Goal: Task Accomplishment & Management: Use online tool/utility

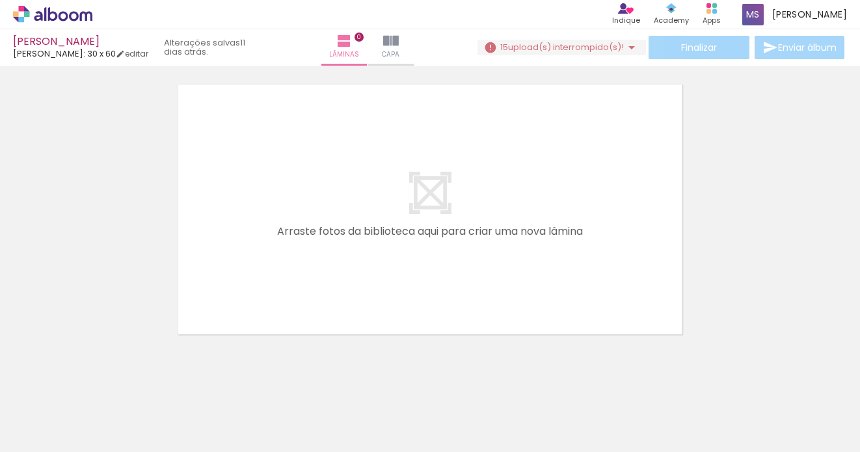
scroll to position [40, 0]
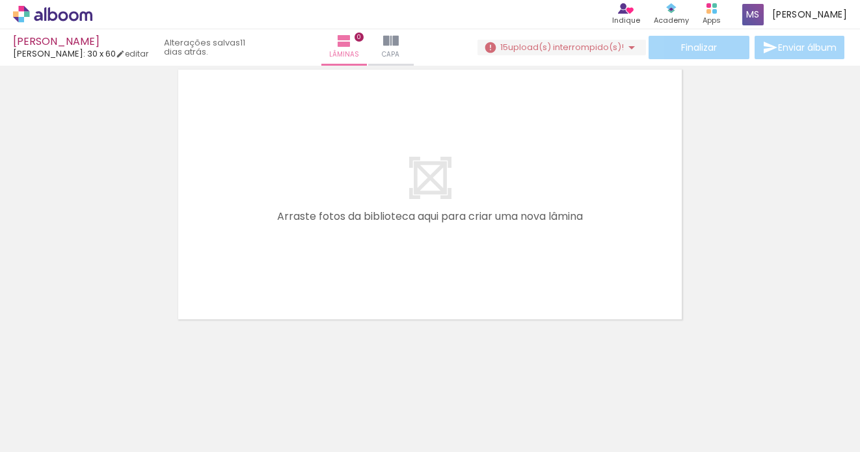
click at [207, 46] on quentale-status "11 dias atrás." at bounding box center [206, 47] width 103 height 29
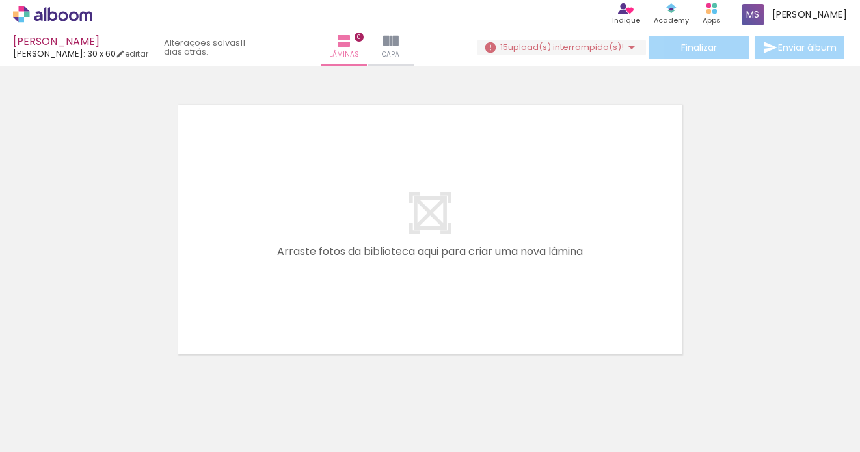
scroll to position [0, 0]
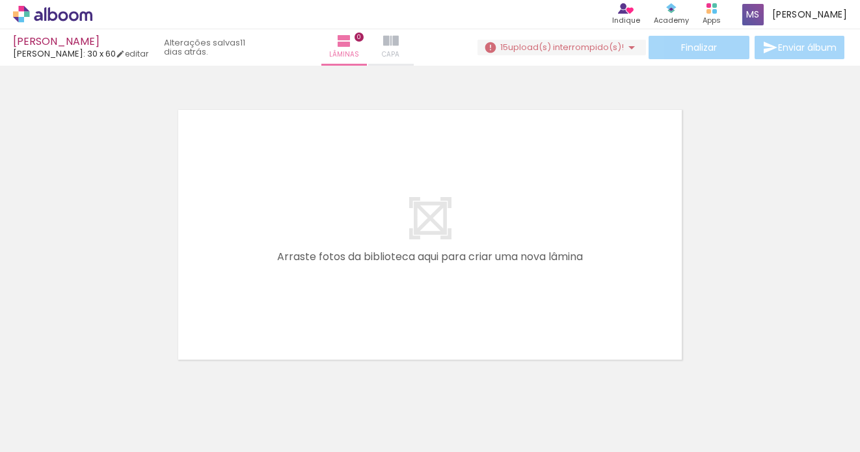
click at [383, 42] on iron-icon at bounding box center [391, 41] width 16 height 16
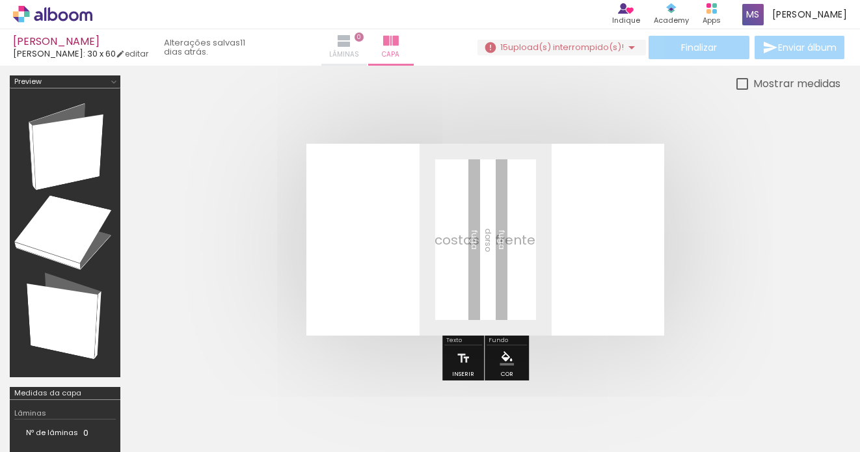
click at [347, 43] on paper-button "Lâminas 0" at bounding box center [344, 47] width 46 height 36
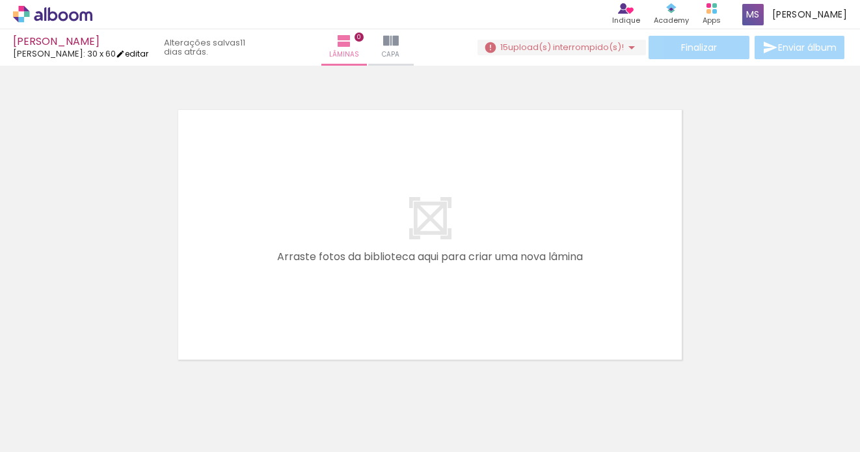
click at [132, 53] on link "editar" at bounding box center [132, 53] width 33 height 11
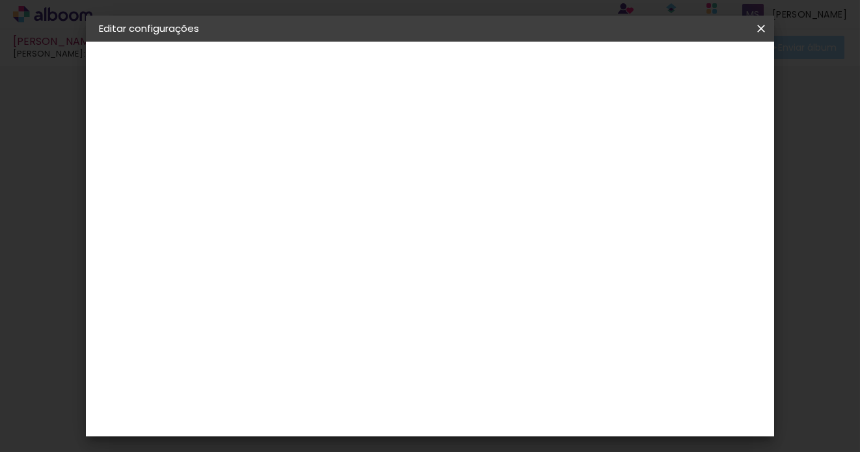
click at [138, 189] on span "30 x 60" at bounding box center [121, 189] width 33 height 9
click at [382, 217] on div "Escolha o tamanho" at bounding box center [344, 241] width 75 height 60
click at [382, 211] on div "Escolha o tamanho" at bounding box center [344, 241] width 75 height 60
click at [132, 191] on iron-pages "Modelo Escolhendo modelo... Tamanho livre" at bounding box center [170, 190] width 142 height 26
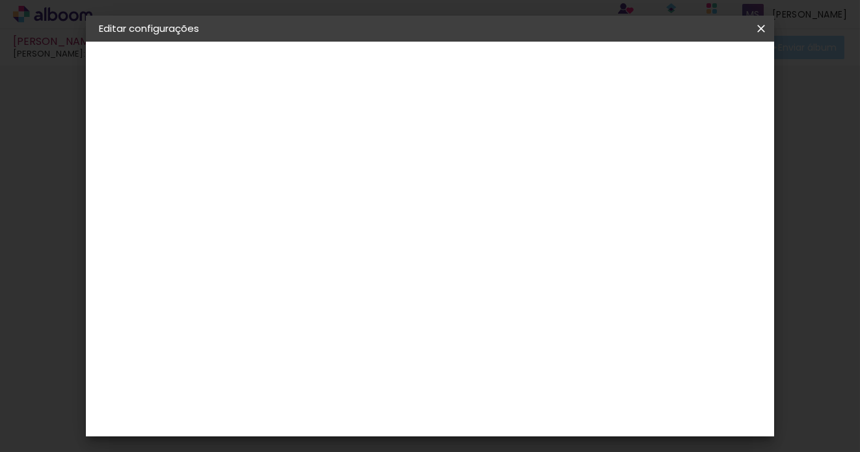
click at [107, 185] on iron-pages "Modelo Escolhendo modelo... Tamanho livre" at bounding box center [170, 190] width 142 height 26
click at [0, 0] on slot "Rafaela Melo Bastos" at bounding box center [0, 0] width 0 height 0
click at [311, 177] on input "Rafaela Melo Bastos" at bounding box center [311, 175] width 0 height 20
drag, startPoint x: 538, startPoint y: 176, endPoint x: 386, endPoint y: 176, distance: 152.1
click at [316, 176] on paper-input-container "Título do álbum Rafaela Melo Bastos" at bounding box center [311, 175] width 9 height 33
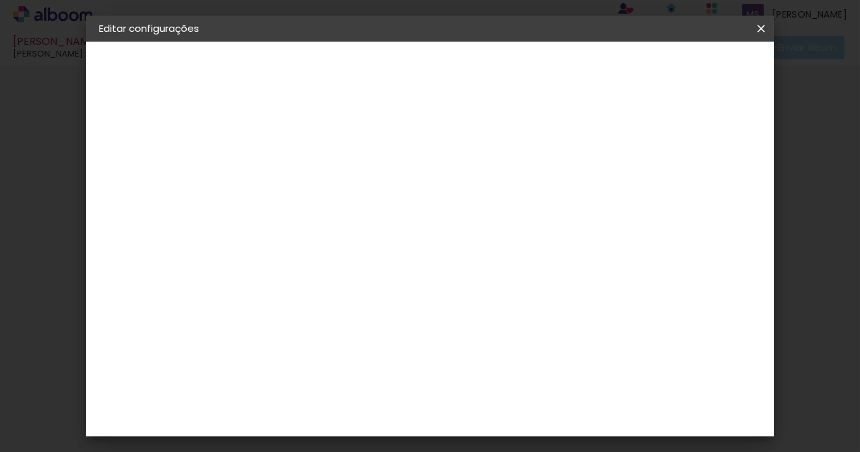
type input "[PERSON_NAME] e [PERSON_NAME]"
type paper-input "[PERSON_NAME] e [PERSON_NAME]"
click at [445, 75] on paper-button "Avançar" at bounding box center [413, 69] width 64 height 22
click at [378, 179] on input at bounding box center [344, 182] width 131 height 16
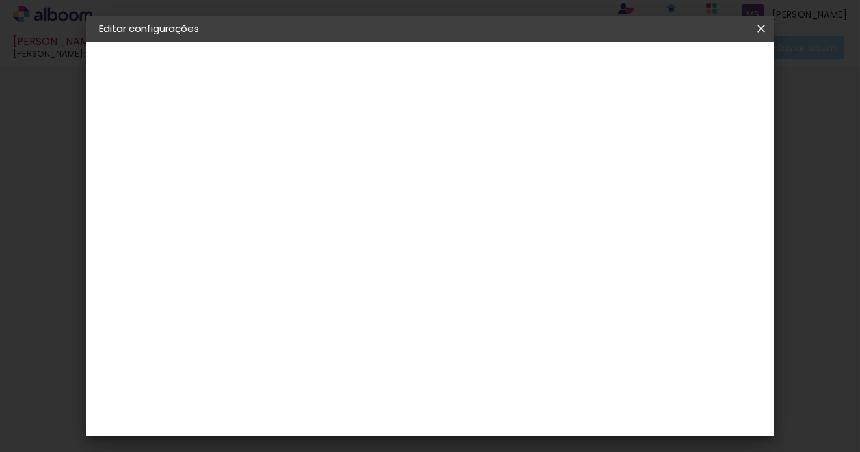
scroll to position [0, 0]
type input "luiz"
type paper-input "luiz"
click at [366, 298] on paper-item "[PERSON_NAME]" at bounding box center [335, 294] width 122 height 29
click at [367, 292] on div "[PERSON_NAME]" at bounding box center [346, 294] width 86 height 10
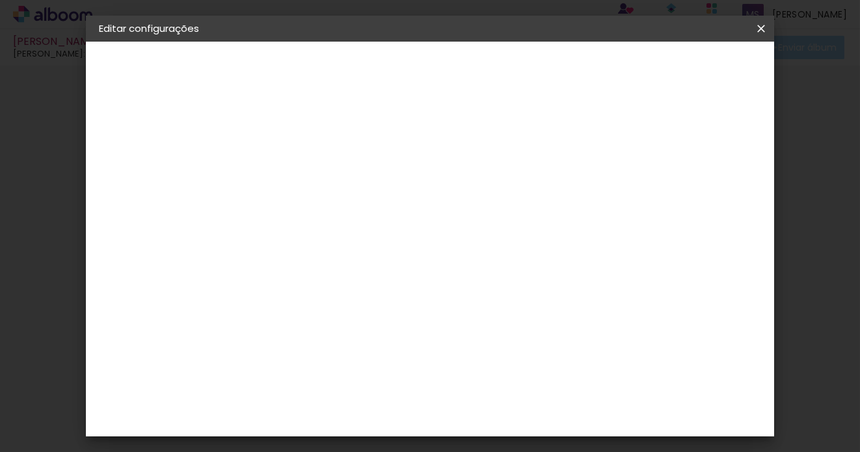
click at [0, 0] on slot "Avançar" at bounding box center [0, 0] width 0 height 0
click at [362, 218] on input "text" at bounding box center [336, 227] width 51 height 20
click at [0, 0] on slot "Slim Book" at bounding box center [0, 0] width 0 height 0
type input "Slim Book"
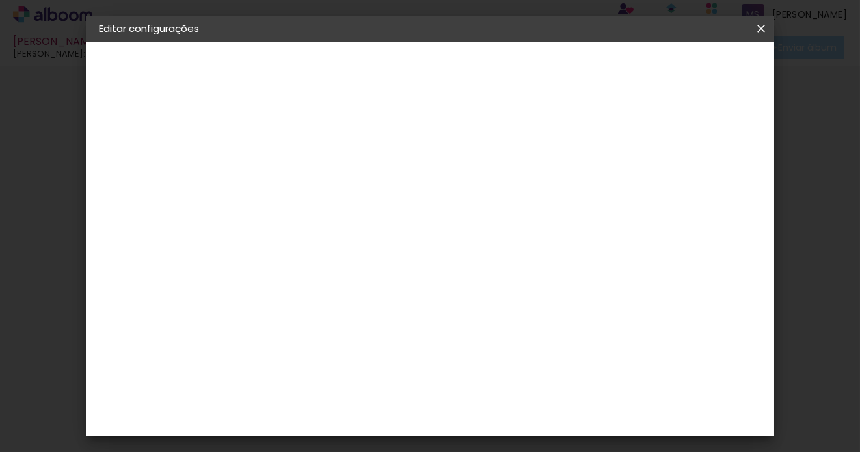
click at [399, 371] on span "25 x 40" at bounding box center [369, 384] width 60 height 27
click at [0, 0] on slot "Avançar" at bounding box center [0, 0] width 0 height 0
click at [0, 0] on slot "Voltar" at bounding box center [0, 0] width 0 height 0
click at [362, 217] on input "text" at bounding box center [336, 227] width 51 height 20
click at [0, 0] on slot "Slim Book" at bounding box center [0, 0] width 0 height 0
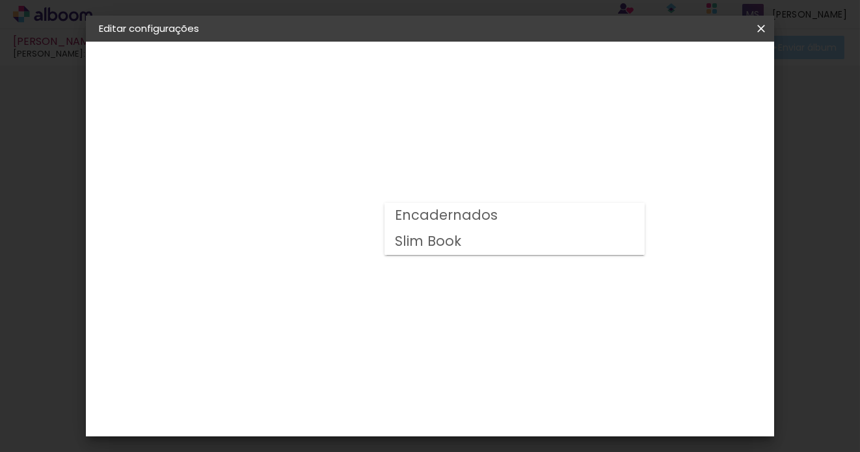
type input "Slim Book"
click at [399, 380] on span "25 x 50" at bounding box center [369, 393] width 60 height 27
click at [0, 0] on slot "Avançar" at bounding box center [0, 0] width 0 height 0
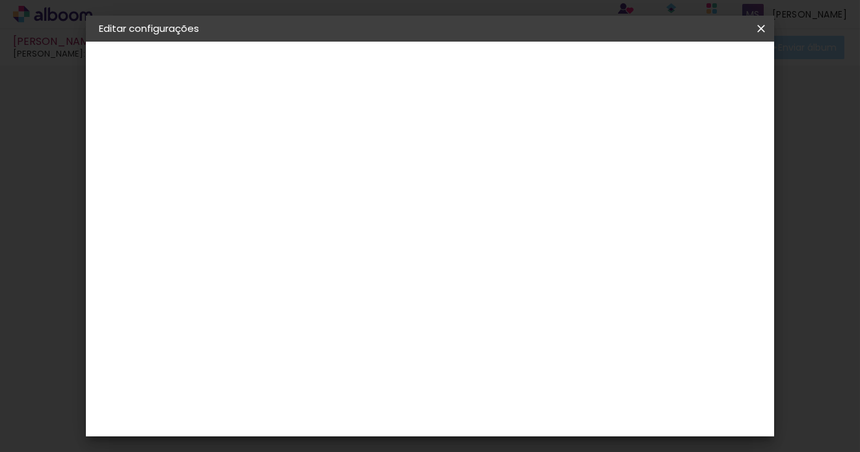
click at [617, 70] on span "Salvar configurações" at bounding box center [578, 73] width 77 height 18
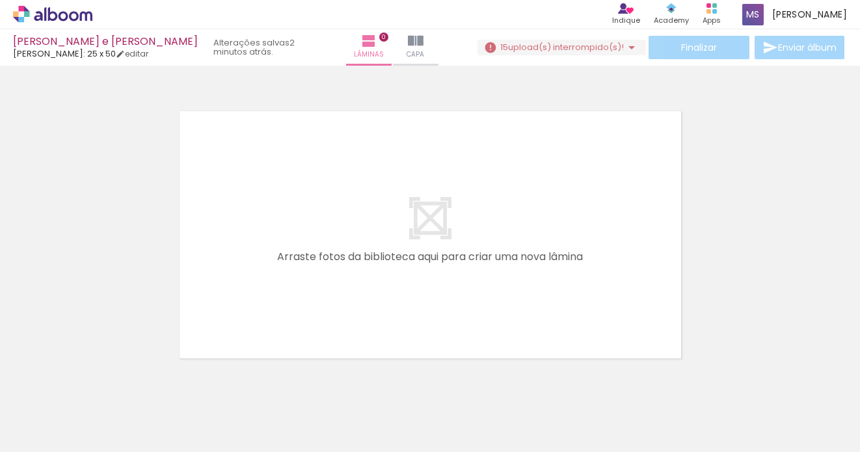
click at [51, 433] on span "Adicionar Fotos" at bounding box center [46, 434] width 39 height 14
click at [0, 0] on input "file" at bounding box center [0, 0] width 0 height 0
click at [56, 438] on span "Adicionar Fotos" at bounding box center [46, 434] width 39 height 14
click at [0, 0] on input "file" at bounding box center [0, 0] width 0 height 0
click at [106, 388] on iron-icon at bounding box center [102, 382] width 14 height 14
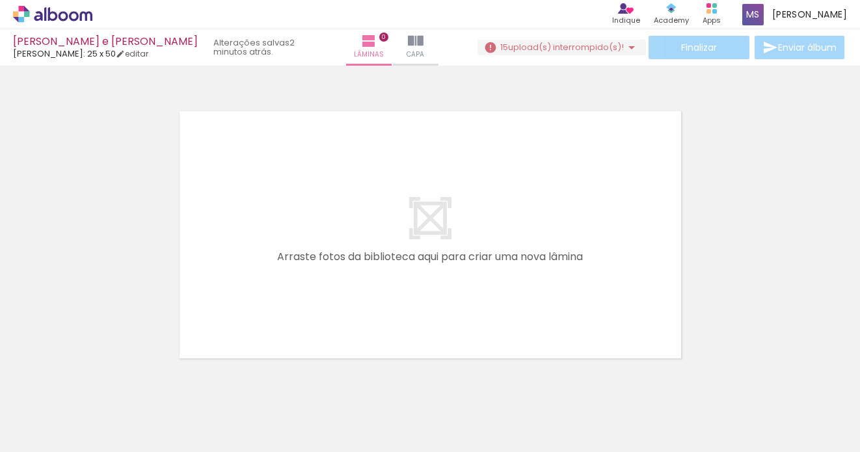
click at [106, 384] on iron-icon at bounding box center [102, 382] width 14 height 14
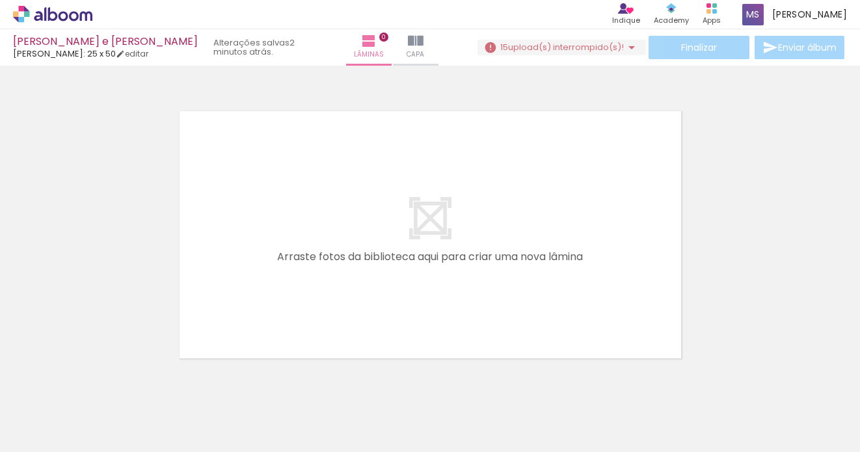
click at [106, 384] on iron-icon at bounding box center [102, 382] width 14 height 14
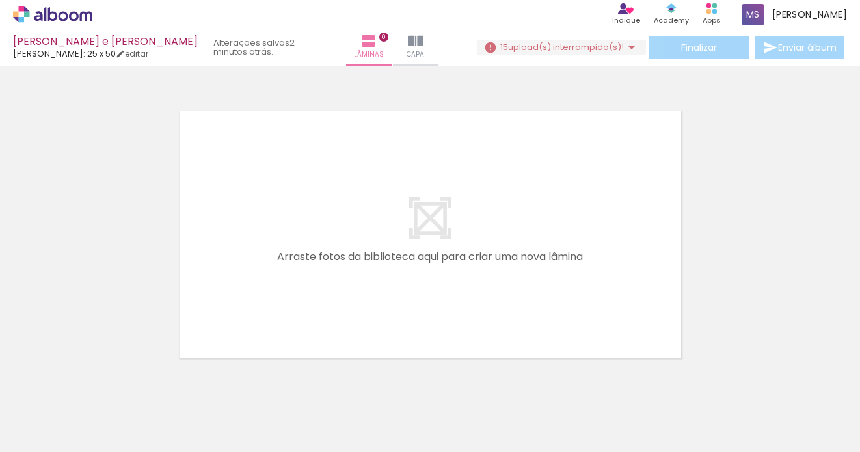
click at [106, 384] on iron-icon at bounding box center [102, 382] width 14 height 14
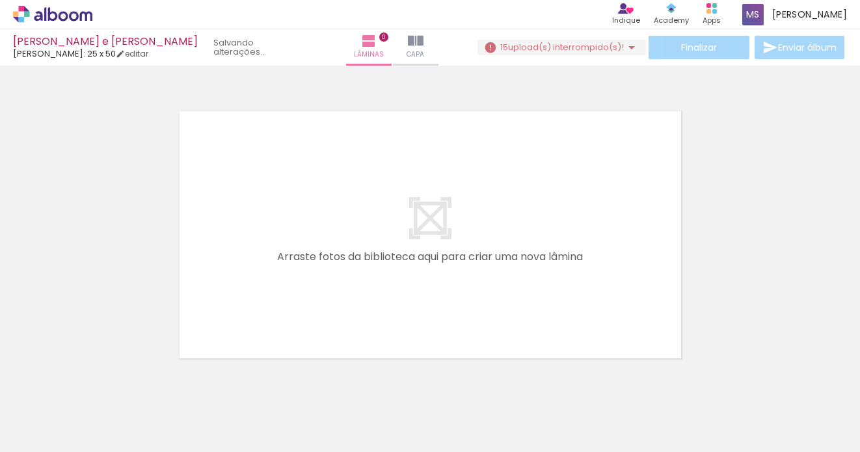
click at [106, 384] on iron-icon at bounding box center [102, 382] width 14 height 14
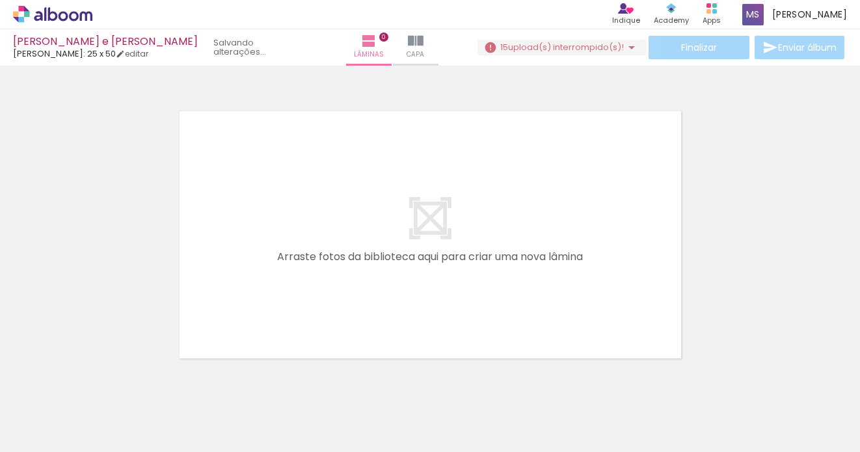
click at [106, 383] on iron-horizontal-list at bounding box center [94, 411] width 26 height 81
click at [107, 375] on iron-horizontal-list at bounding box center [94, 411] width 26 height 81
click at [107, 383] on iron-horizontal-list at bounding box center [94, 411] width 26 height 81
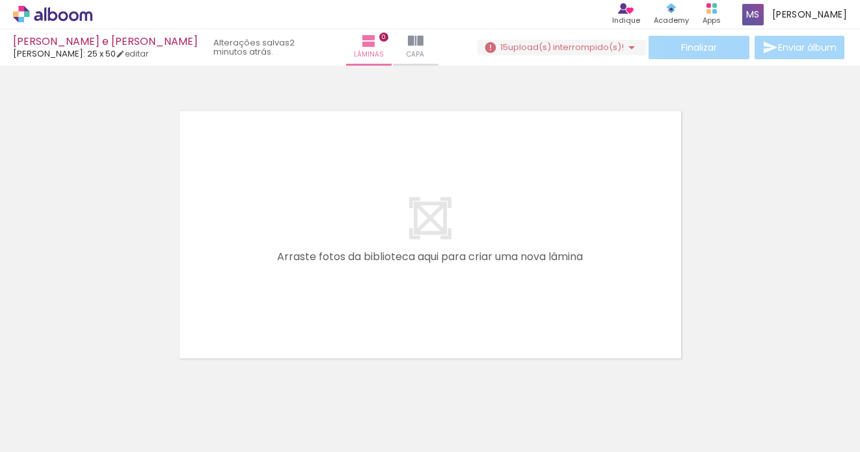
click at [43, 434] on span "Adicionar Fotos" at bounding box center [46, 434] width 39 height 14
click at [0, 0] on input "file" at bounding box center [0, 0] width 0 height 0
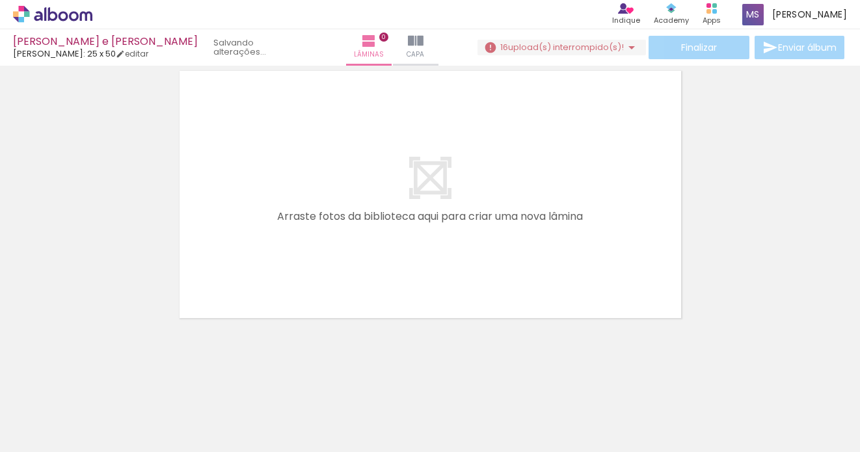
drag, startPoint x: 236, startPoint y: 415, endPoint x: 290, endPoint y: 205, distance: 216.8
click at [290, 205] on quentale-workspace at bounding box center [430, 226] width 860 height 452
click at [282, 414] on div at bounding box center [295, 408] width 64 height 64
click at [107, 415] on iron-horizontal-list at bounding box center [94, 411] width 26 height 81
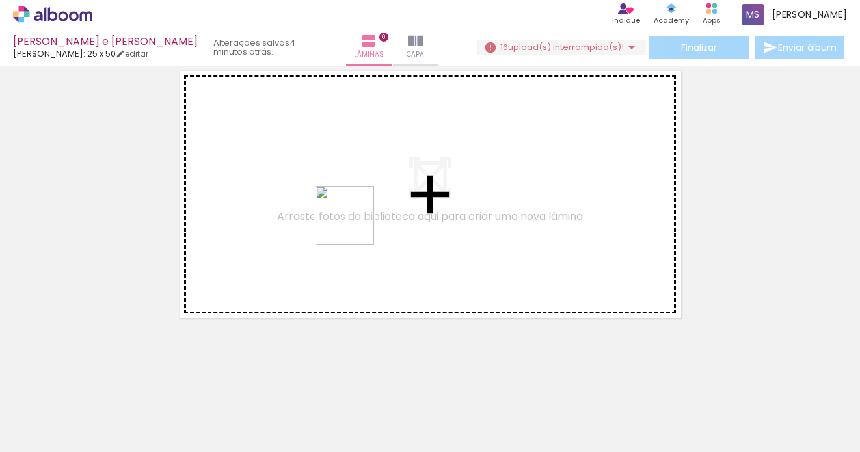
drag, startPoint x: 293, startPoint y: 421, endPoint x: 354, endPoint y: 225, distance: 205.0
click at [354, 225] on quentale-workspace at bounding box center [430, 226] width 860 height 452
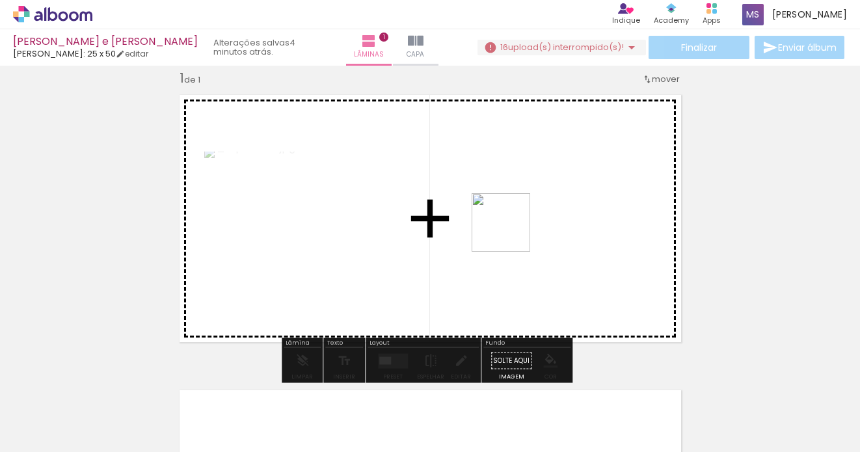
drag, startPoint x: 375, startPoint y: 406, endPoint x: 510, endPoint y: 232, distance: 220.5
click at [510, 232] on quentale-workspace at bounding box center [430, 226] width 860 height 452
drag, startPoint x: 454, startPoint y: 412, endPoint x: 399, endPoint y: 289, distance: 134.5
click at [399, 289] on quentale-workspace at bounding box center [430, 226] width 860 height 452
drag, startPoint x: 508, startPoint y: 406, endPoint x: 555, endPoint y: 290, distance: 124.8
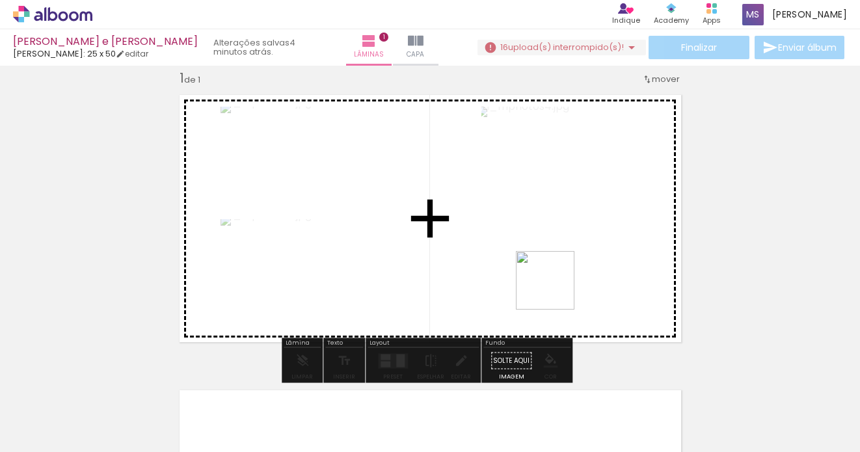
click at [555, 290] on quentale-workspace at bounding box center [430, 226] width 860 height 452
drag, startPoint x: 586, startPoint y: 410, endPoint x: 587, endPoint y: 280, distance: 130.7
click at [587, 280] on quentale-workspace at bounding box center [430, 226] width 860 height 452
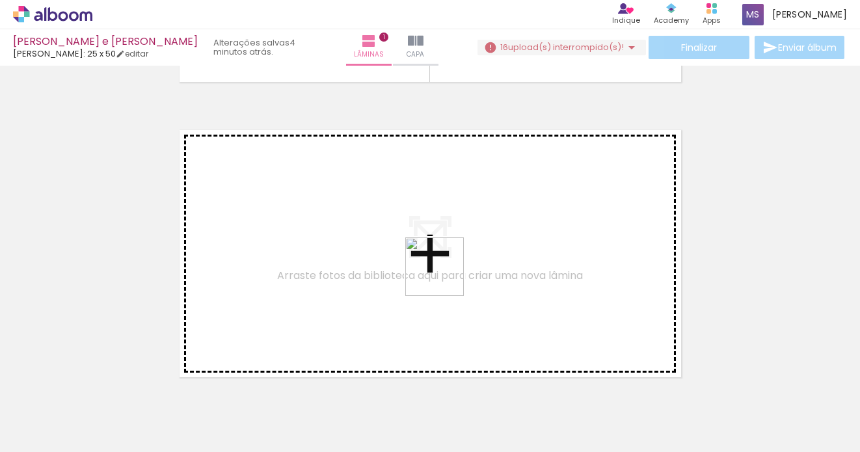
drag, startPoint x: 477, startPoint y: 407, endPoint x: 444, endPoint y: 276, distance: 134.8
click at [444, 276] on quentale-workspace at bounding box center [430, 226] width 860 height 452
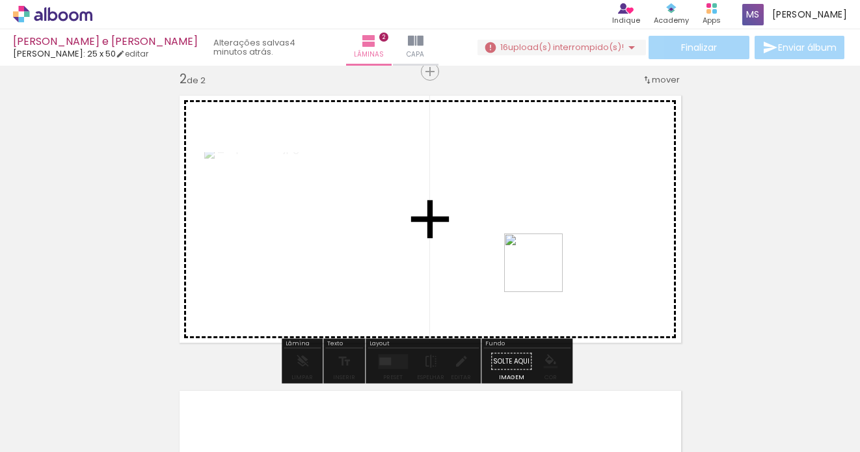
drag, startPoint x: 540, startPoint y: 415, endPoint x: 543, endPoint y: 267, distance: 148.9
click at [543, 267] on quentale-workspace at bounding box center [430, 226] width 860 height 452
drag, startPoint x: 530, startPoint y: 413, endPoint x: 531, endPoint y: 281, distance: 132.0
click at [531, 281] on quentale-workspace at bounding box center [430, 226] width 860 height 452
drag, startPoint x: 612, startPoint y: 426, endPoint x: 557, endPoint y: 287, distance: 149.7
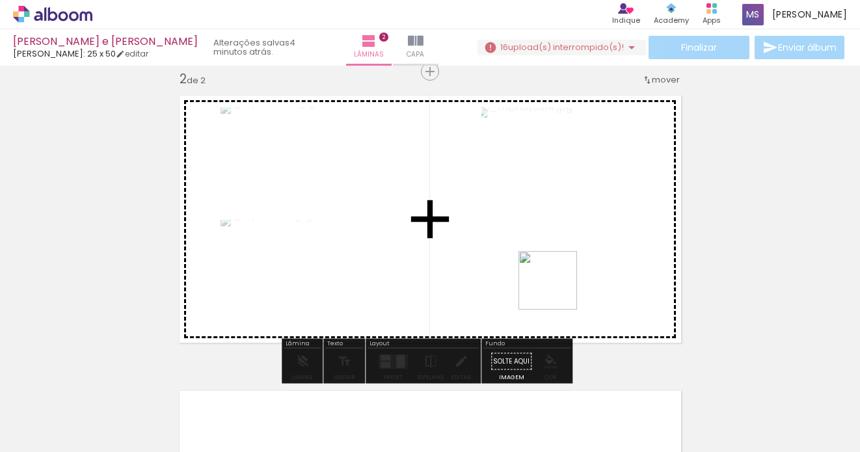
click at [557, 287] on quentale-workspace at bounding box center [430, 226] width 860 height 452
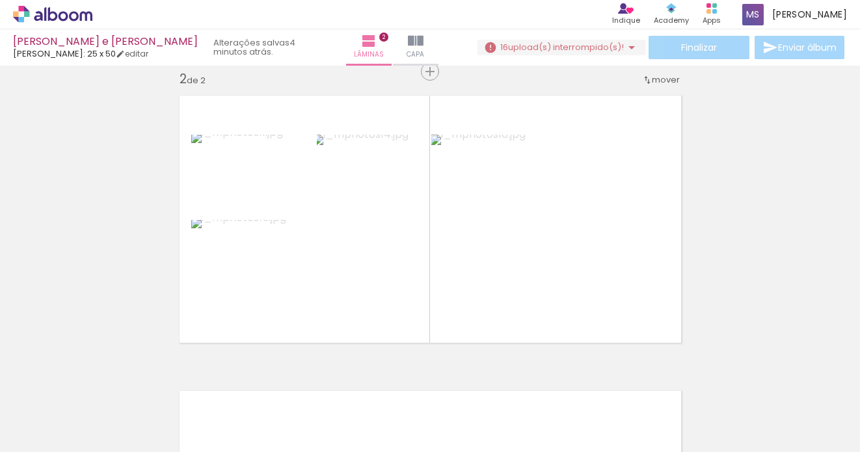
scroll to position [0, 1969]
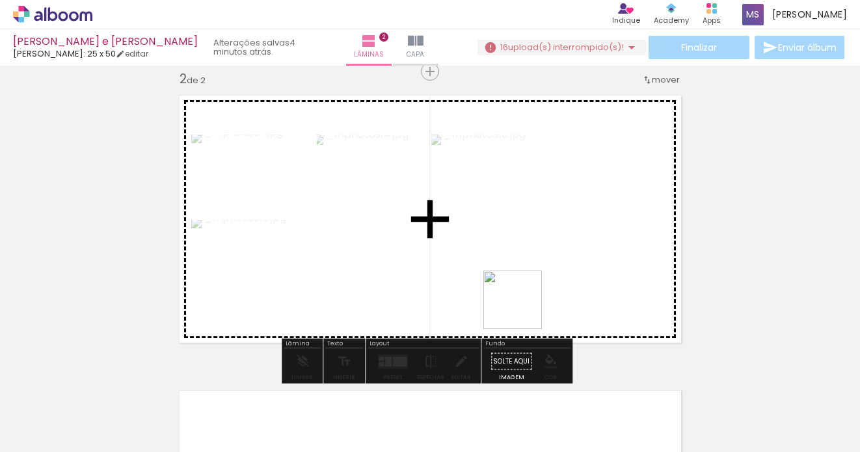
drag, startPoint x: 503, startPoint y: 421, endPoint x: 522, endPoint y: 309, distance: 112.8
click at [522, 309] on quentale-workspace at bounding box center [430, 226] width 860 height 452
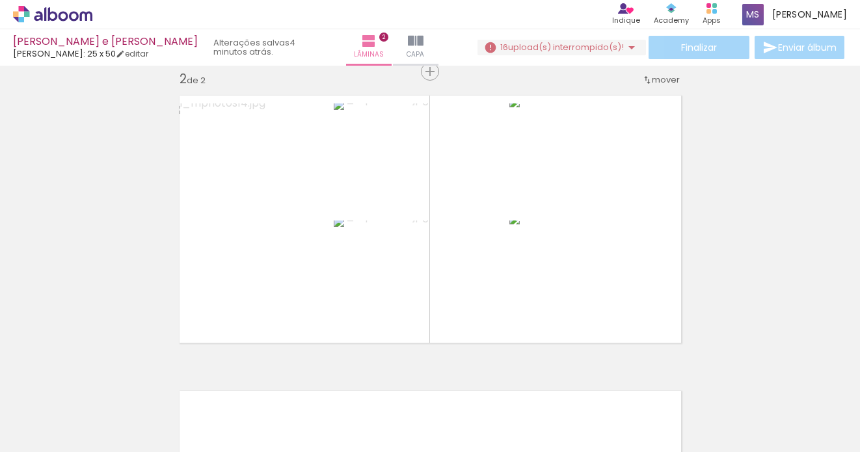
scroll to position [0, 2299]
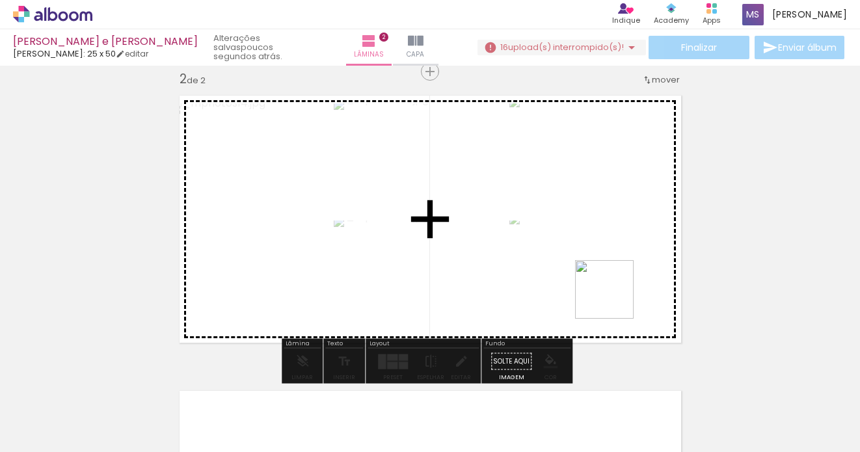
drag, startPoint x: 811, startPoint y: 413, endPoint x: 614, endPoint y: 299, distance: 228.1
click at [614, 299] on quentale-workspace at bounding box center [430, 226] width 860 height 452
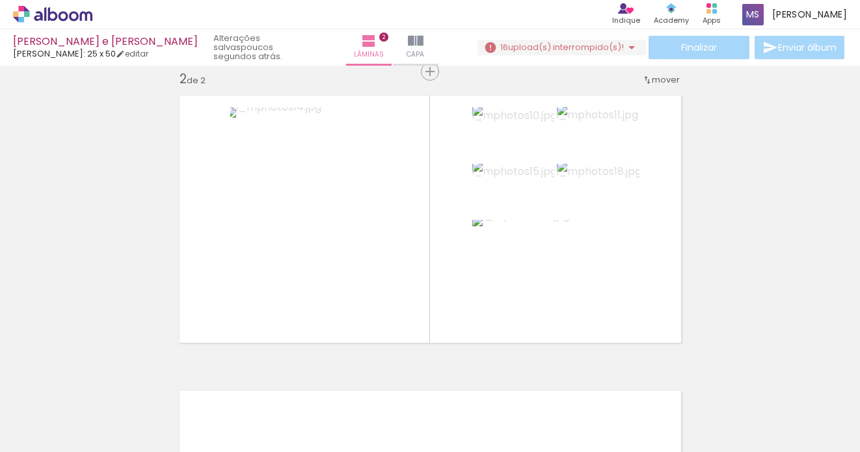
scroll to position [0, 3083]
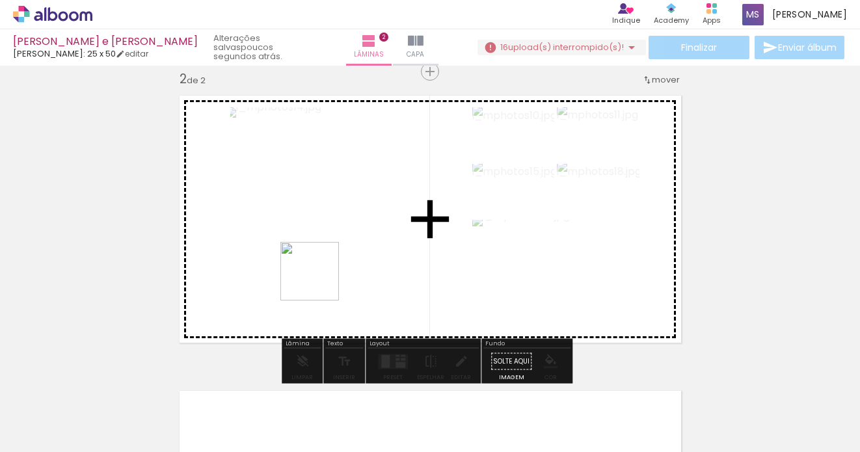
drag, startPoint x: 477, startPoint y: 427, endPoint x: 319, endPoint y: 281, distance: 214.9
click at [319, 281] on quentale-workspace at bounding box center [430, 226] width 860 height 452
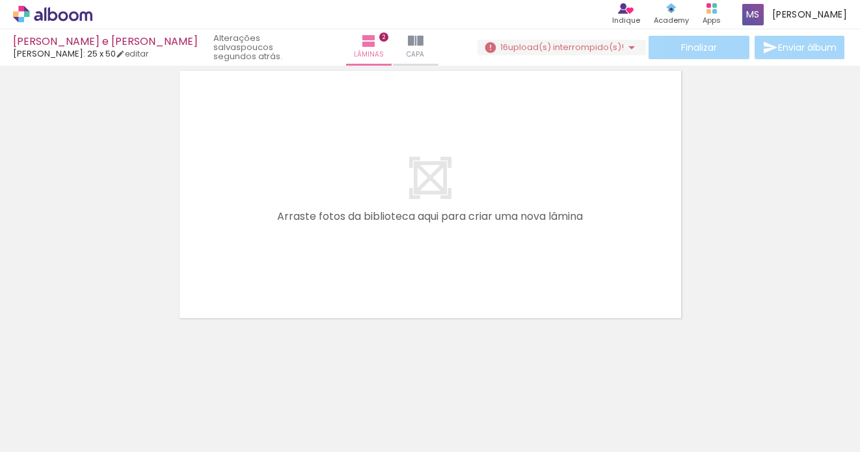
scroll to position [0, 3413]
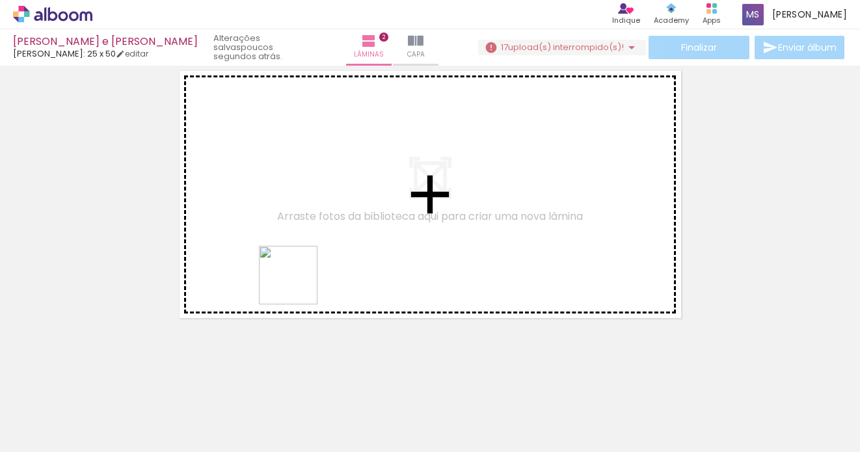
drag, startPoint x: 290, startPoint y: 399, endPoint x: 298, endPoint y: 285, distance: 114.1
click at [298, 285] on quentale-workspace at bounding box center [430, 226] width 860 height 452
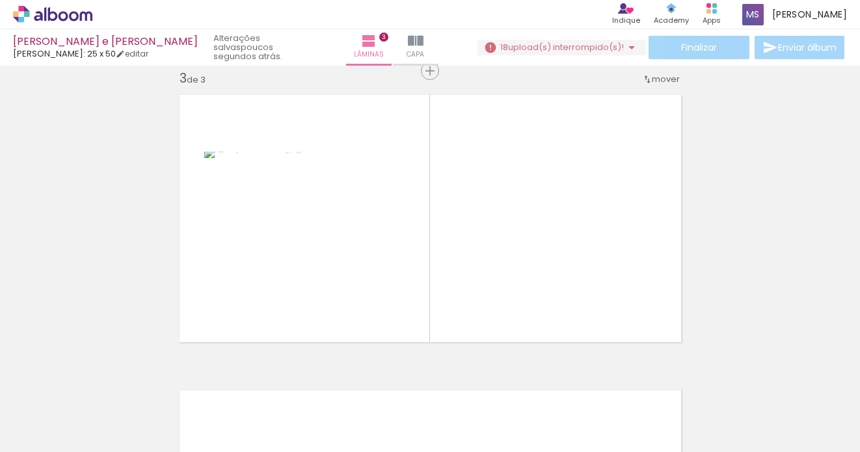
scroll to position [0, 3702]
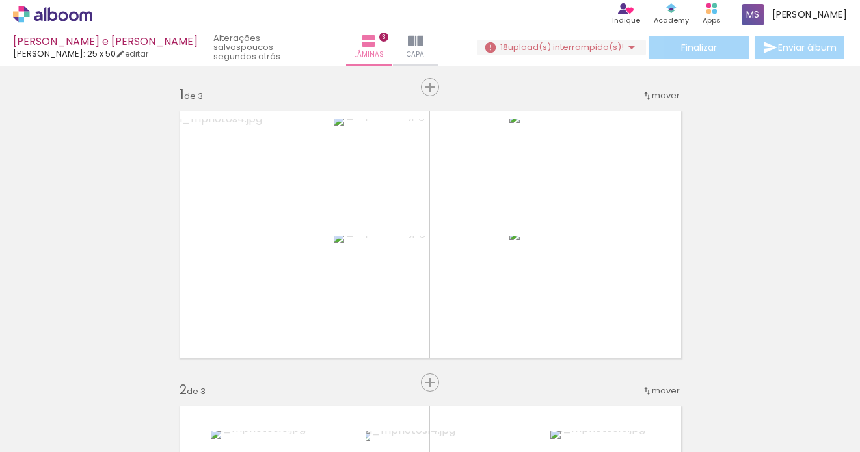
scroll to position [607, 0]
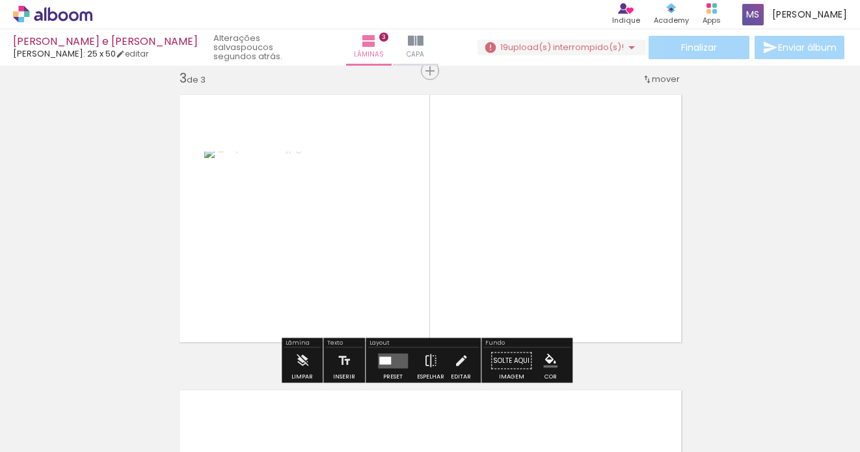
click at [326, 213] on quentale-photo at bounding box center [304, 217] width 200 height 133
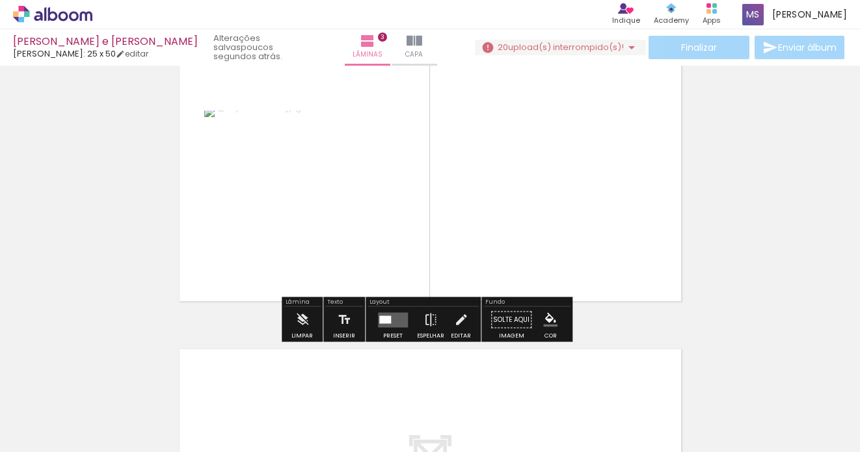
scroll to position [672, 0]
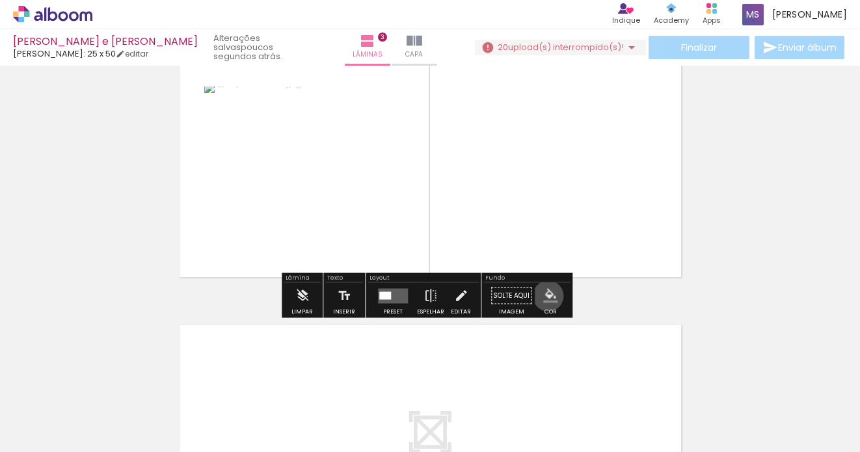
click at [543, 296] on iron-icon "color picker" at bounding box center [550, 296] width 14 height 14
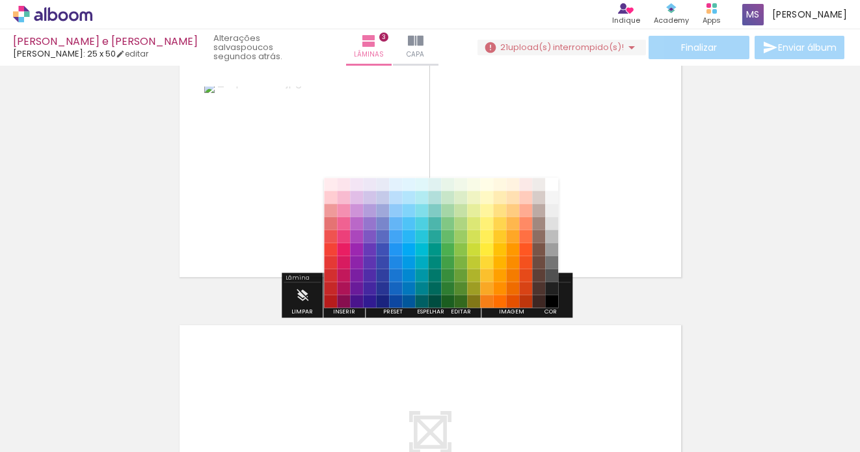
click at [298, 147] on quentale-photo at bounding box center [304, 152] width 200 height 133
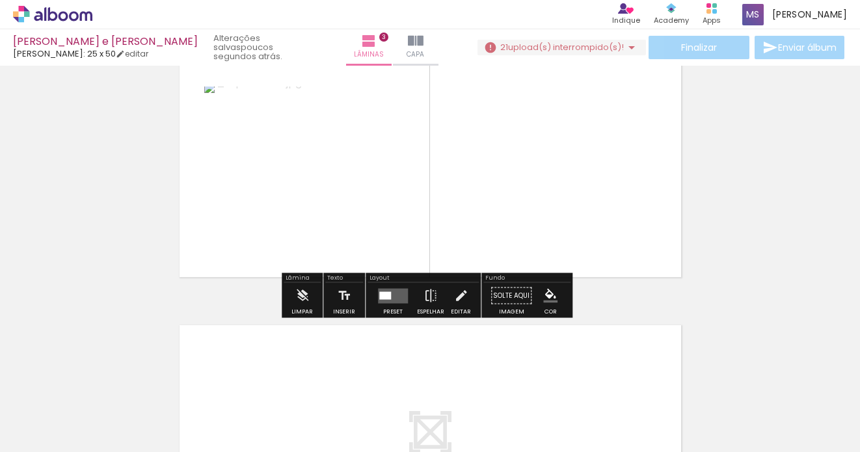
click at [298, 147] on quentale-photo at bounding box center [304, 152] width 200 height 133
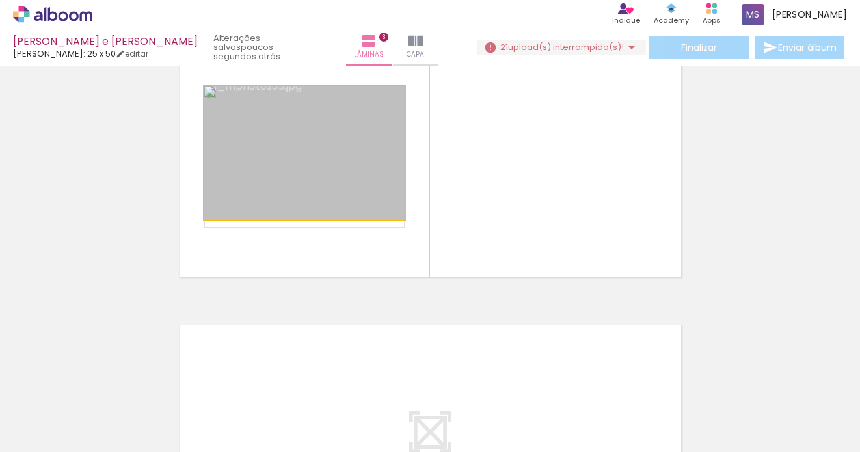
drag, startPoint x: 298, startPoint y: 147, endPoint x: 327, endPoint y: 181, distance: 44.8
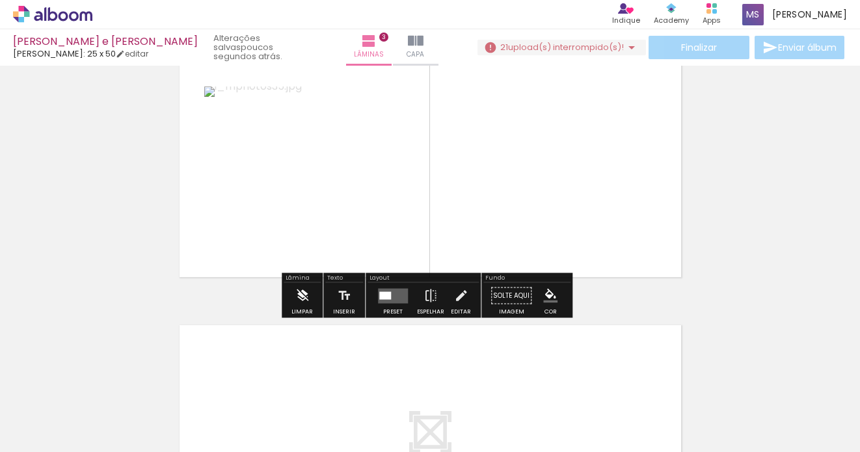
click at [295, 296] on iron-icon at bounding box center [302, 296] width 14 height 26
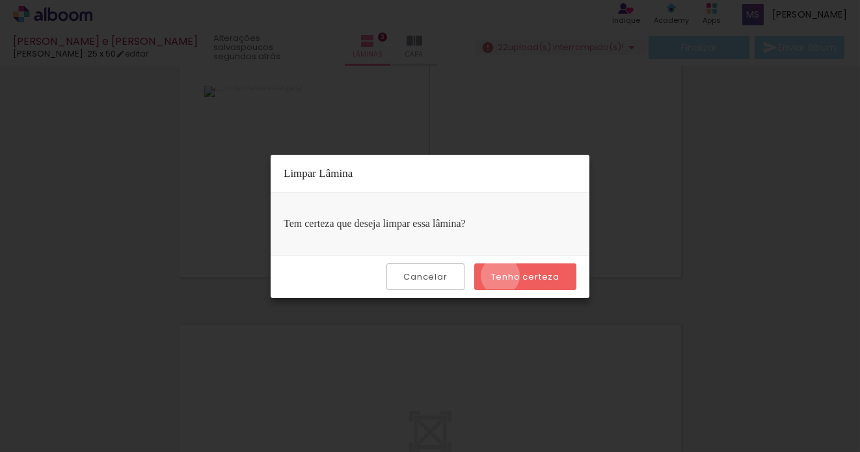
click at [0, 0] on slot "Tenho certeza" at bounding box center [0, 0] width 0 height 0
click at [520, 103] on iron-overlay-backdrop at bounding box center [430, 226] width 860 height 452
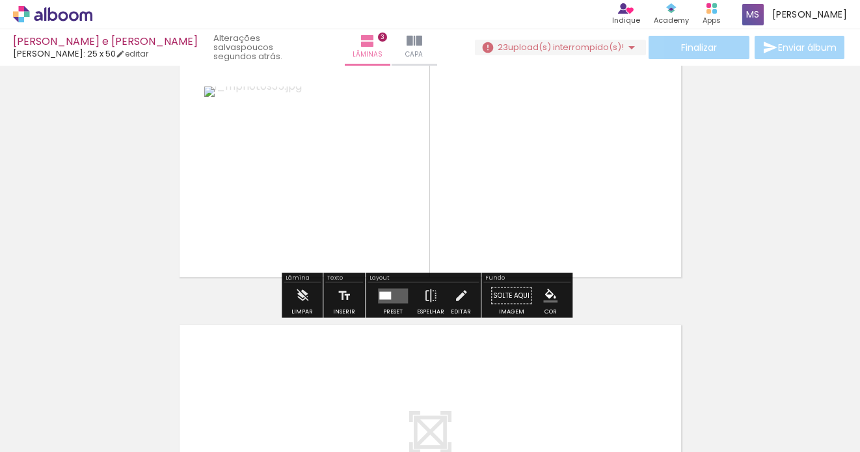
click at [330, 170] on quentale-photo at bounding box center [304, 152] width 200 height 133
click at [298, 298] on iron-icon at bounding box center [302, 296] width 14 height 26
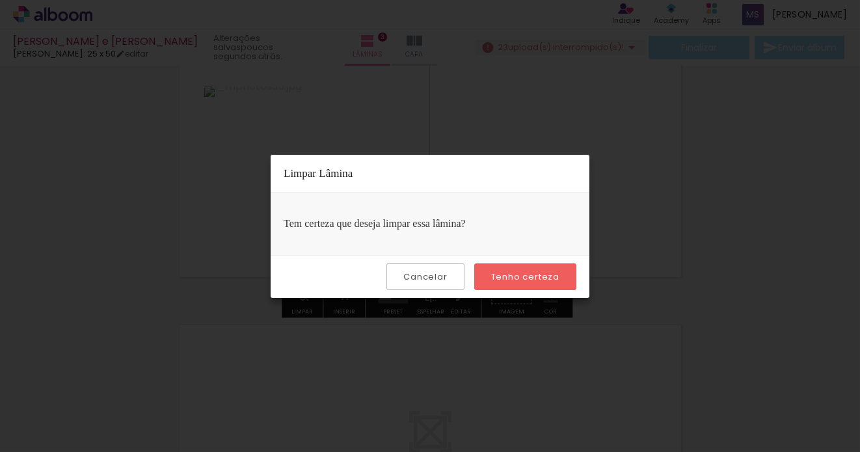
click at [0, 0] on slot "Tenho certeza" at bounding box center [0, 0] width 0 height 0
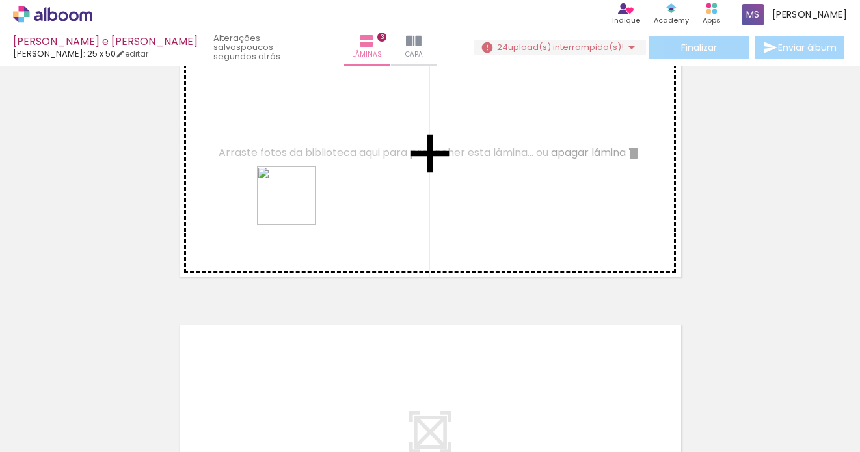
drag, startPoint x: 195, startPoint y: 410, endPoint x: 300, endPoint y: 196, distance: 238.4
click at [300, 196] on quentale-workspace at bounding box center [430, 226] width 860 height 452
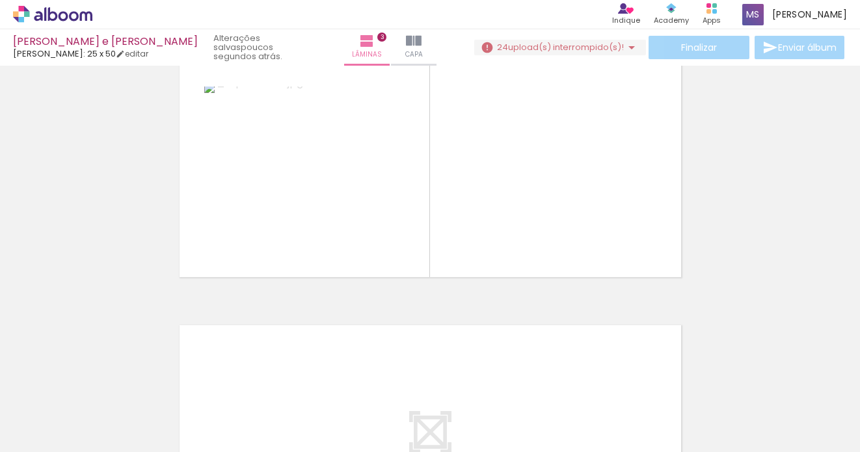
scroll to position [0, 4567]
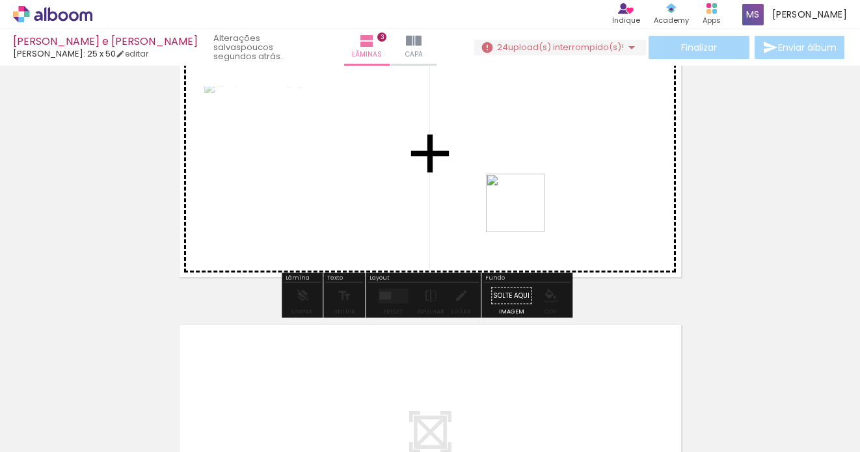
drag, startPoint x: 235, startPoint y: 413, endPoint x: 525, endPoint y: 213, distance: 351.9
click at [525, 213] on quentale-workspace at bounding box center [430, 226] width 860 height 452
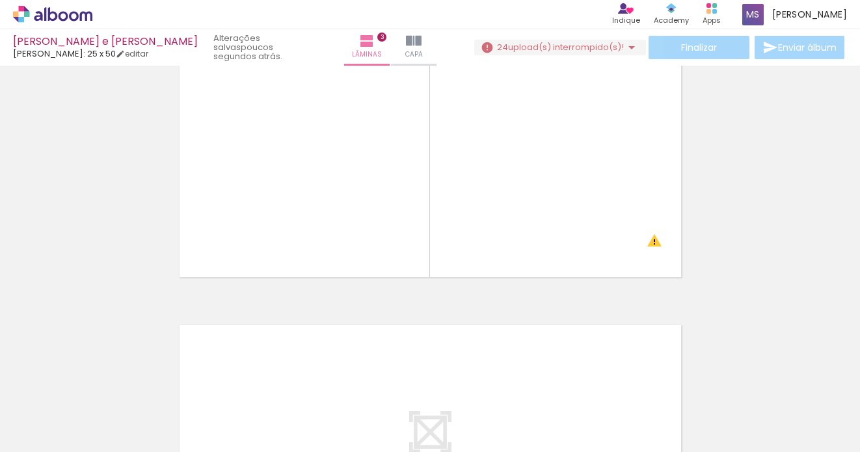
scroll to position [0, 4918]
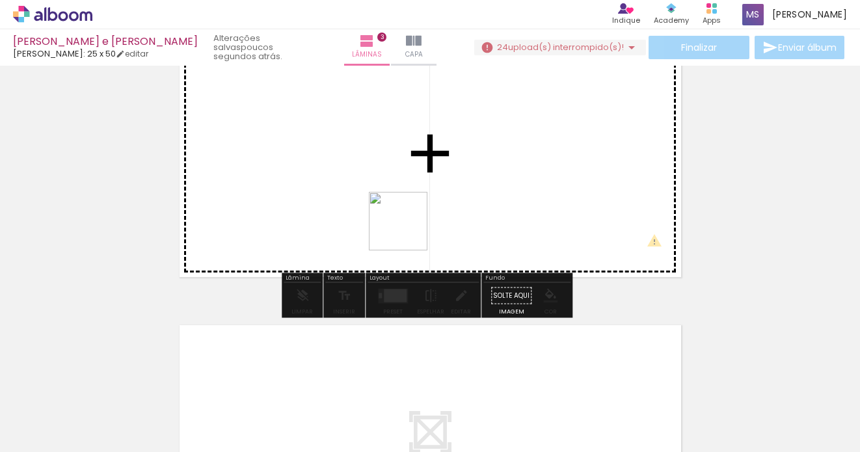
drag, startPoint x: 178, startPoint y: 416, endPoint x: 408, endPoint y: 229, distance: 296.7
click at [408, 229] on quentale-workspace at bounding box center [430, 226] width 860 height 452
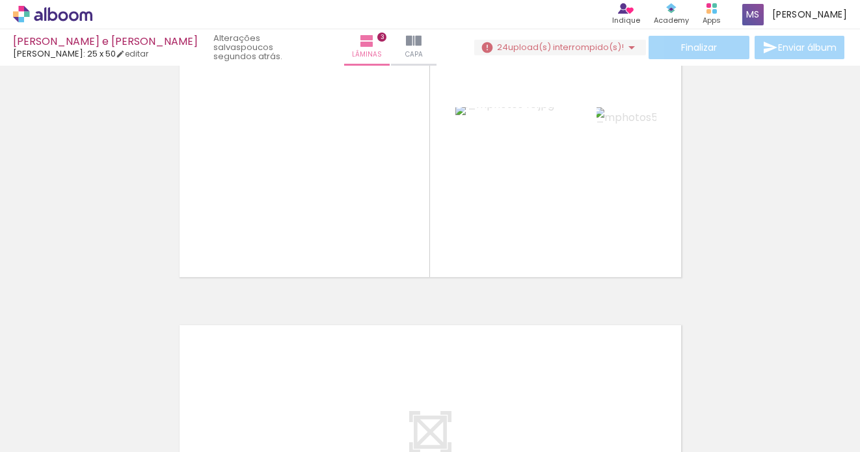
scroll to position [0, 5537]
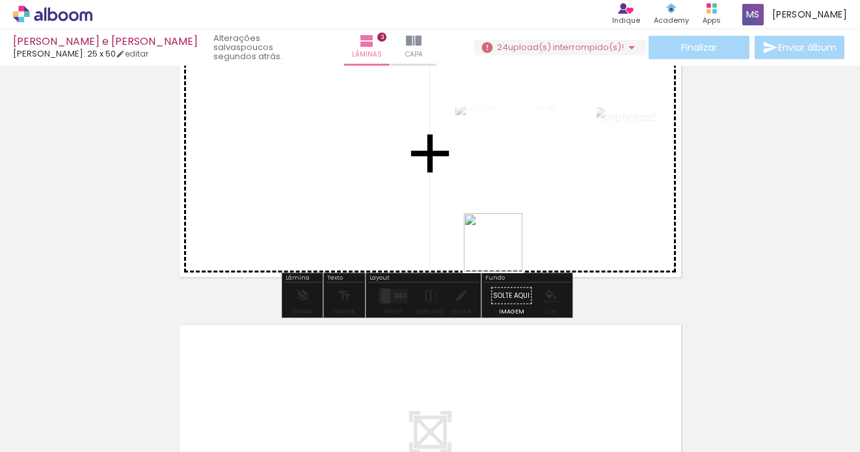
drag, startPoint x: 501, startPoint y: 419, endPoint x: 503, endPoint y: 252, distance: 166.5
click at [503, 252] on quentale-workspace at bounding box center [430, 226] width 860 height 452
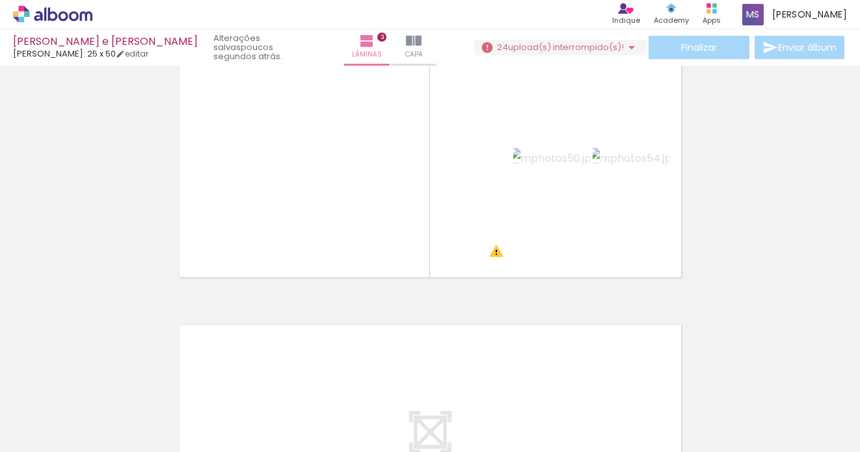
scroll to position [0, 5825]
drag, startPoint x: 412, startPoint y: 417, endPoint x: 425, endPoint y: 417, distance: 13.7
click at [425, 417] on div at bounding box center [422, 408] width 64 height 64
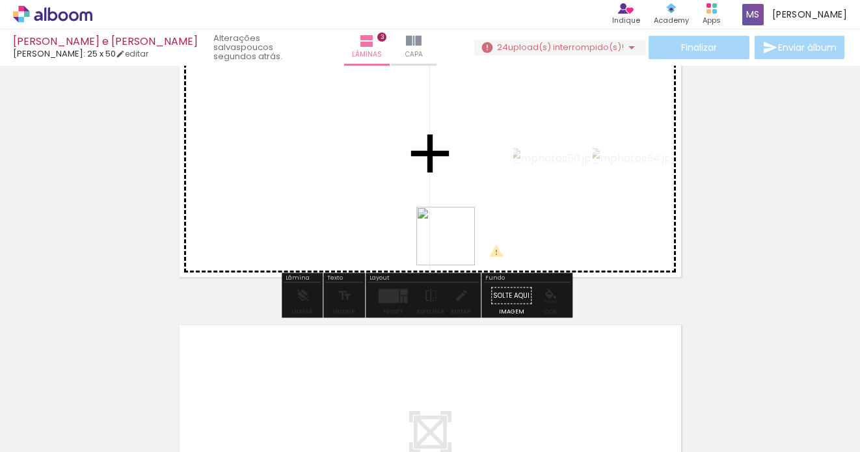
drag, startPoint x: 427, startPoint y: 417, endPoint x: 455, endPoint y: 246, distance: 173.3
click at [455, 246] on quentale-workspace at bounding box center [430, 226] width 860 height 452
drag, startPoint x: 502, startPoint y: 419, endPoint x: 545, endPoint y: 230, distance: 194.6
click at [545, 230] on quentale-workspace at bounding box center [430, 226] width 860 height 452
